Goal: Check status: Check status

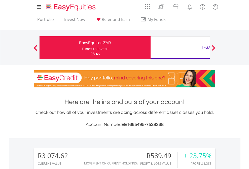
click at [82, 48] on div "Funds to invest:" at bounding box center [95, 48] width 27 height 5
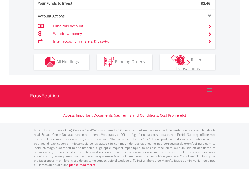
scroll to position [502, 0]
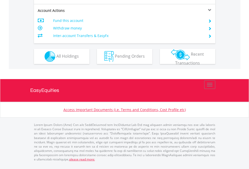
scroll to position [439, 0]
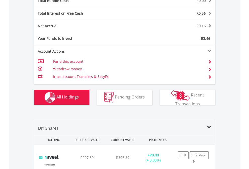
scroll to position [590, 0]
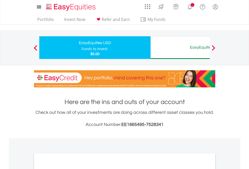
scroll to position [302, 0]
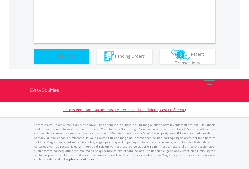
click at [56, 59] on span "All Holdings" at bounding box center [67, 56] width 22 height 6
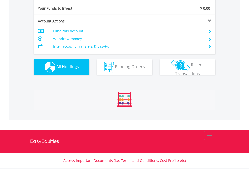
scroll to position [48, 79]
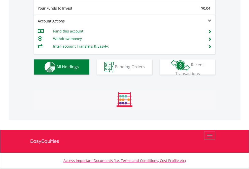
scroll to position [48, 79]
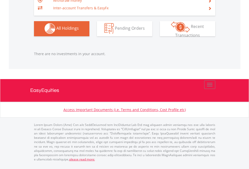
scroll to position [48, 79]
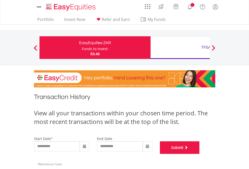
click at [199, 154] on button "Submit" at bounding box center [180, 147] width 40 height 13
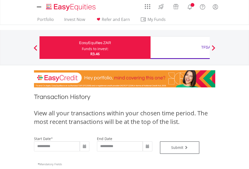
click at [180, 48] on div "TFSA" at bounding box center [205, 47] width 105 height 7
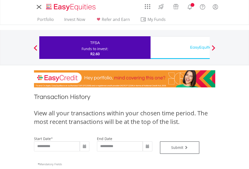
type input "**********"
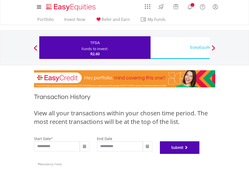
click at [199, 154] on button "Submit" at bounding box center [180, 147] width 40 height 13
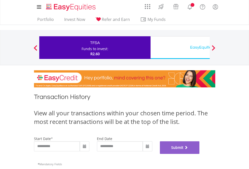
scroll to position [204, 0]
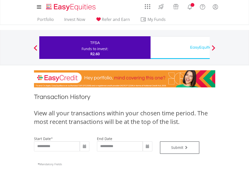
click at [180, 48] on div "EasyEquities USD" at bounding box center [205, 47] width 105 height 7
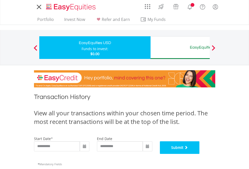
click at [199, 154] on button "Submit" at bounding box center [180, 147] width 40 height 13
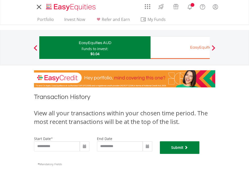
click at [199, 154] on button "Submit" at bounding box center [180, 147] width 40 height 13
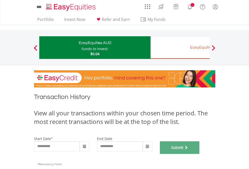
scroll to position [204, 0]
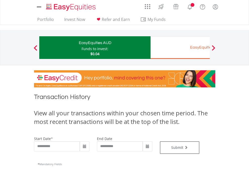
click at [180, 48] on div "EasyEquities EUR" at bounding box center [205, 47] width 105 height 7
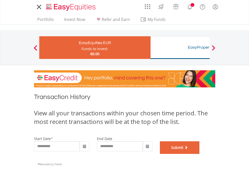
click at [199, 154] on button "Submit" at bounding box center [180, 147] width 40 height 13
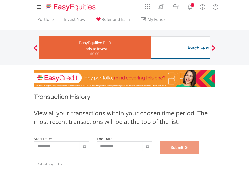
scroll to position [204, 0]
